Goal: Information Seeking & Learning: Learn about a topic

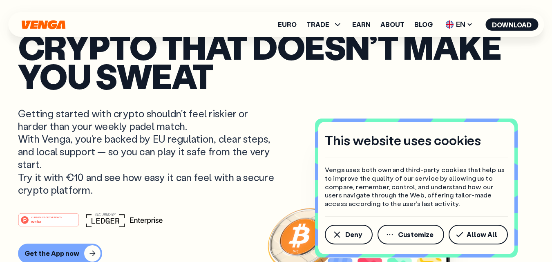
drag, startPoint x: 463, startPoint y: 239, endPoint x: 482, endPoint y: 220, distance: 26.9
click at [463, 239] on button "Allow All" at bounding box center [478, 235] width 59 height 20
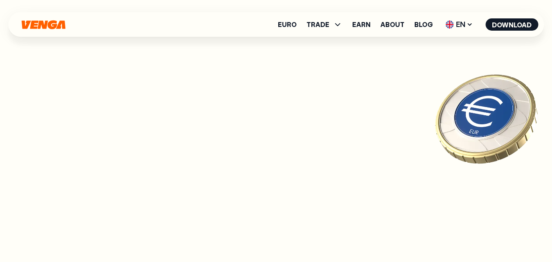
scroll to position [3434, 0]
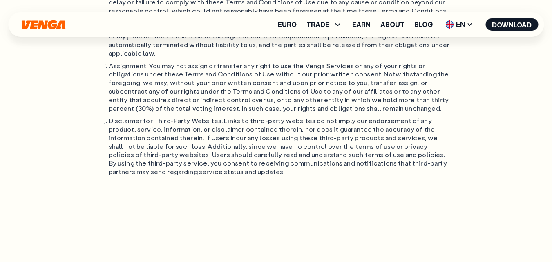
scroll to position [6990, 0]
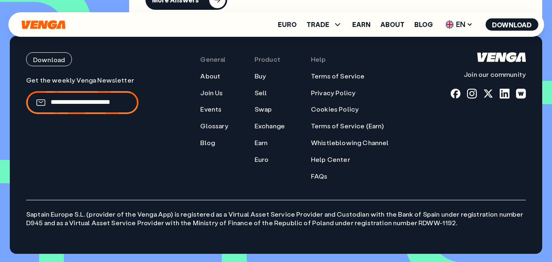
scroll to position [3434, 0]
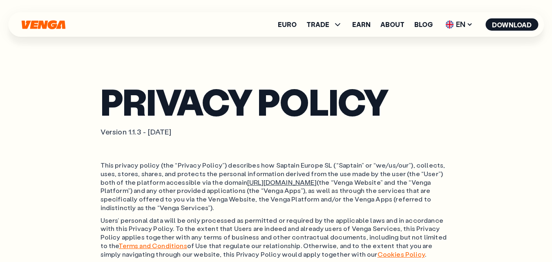
scroll to position [1634, 0]
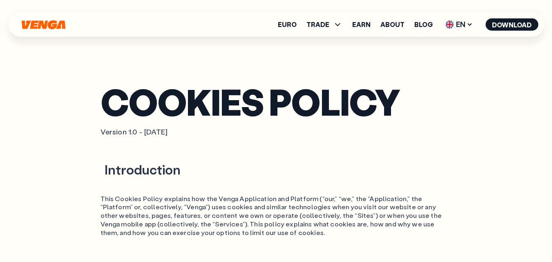
scroll to position [813, 0]
